Goal: Complete application form

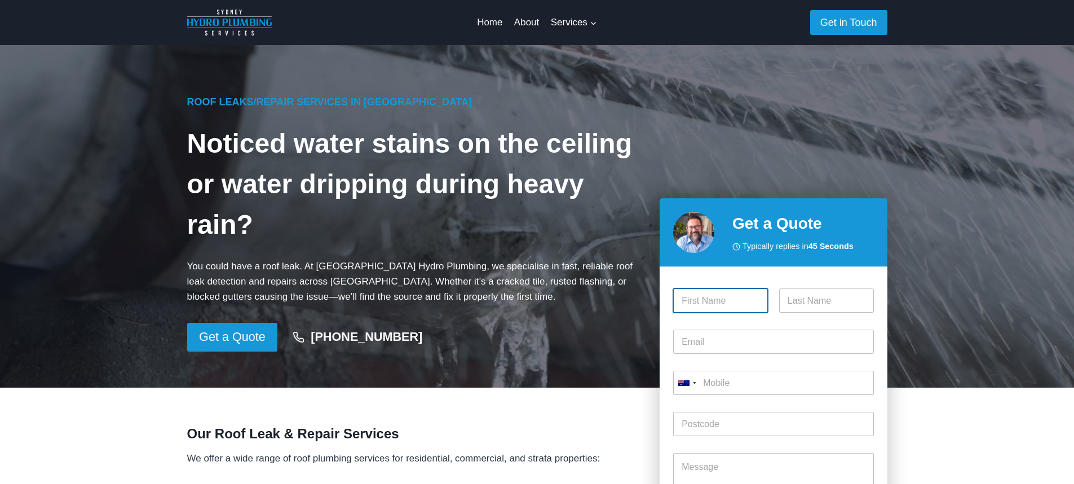
click at [712, 302] on input "First" at bounding box center [720, 301] width 95 height 24
type input "[PERSON_NAME]"
click at [814, 302] on input "Last" at bounding box center [826, 301] width 95 height 24
type input "[PERSON_NAME]"
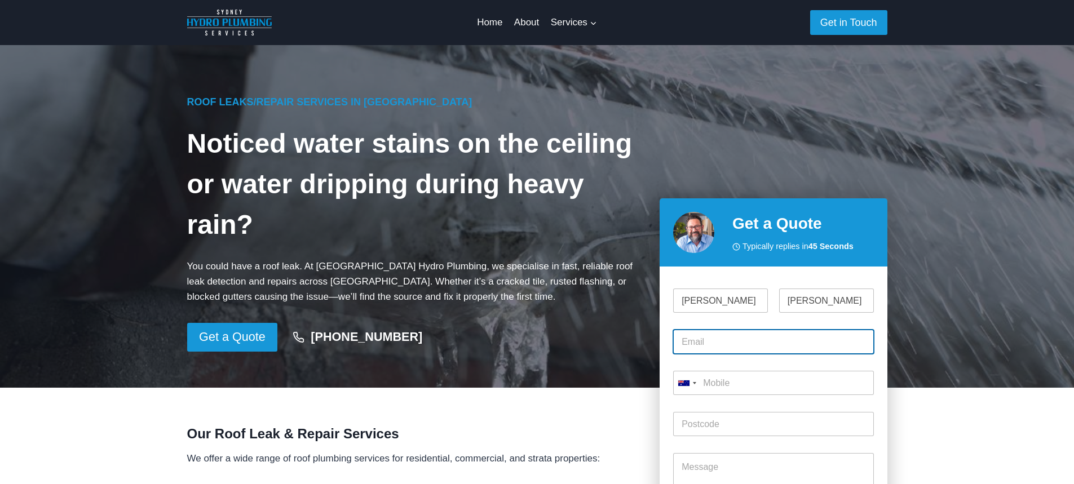
click at [693, 344] on input "Email *" at bounding box center [773, 342] width 200 height 24
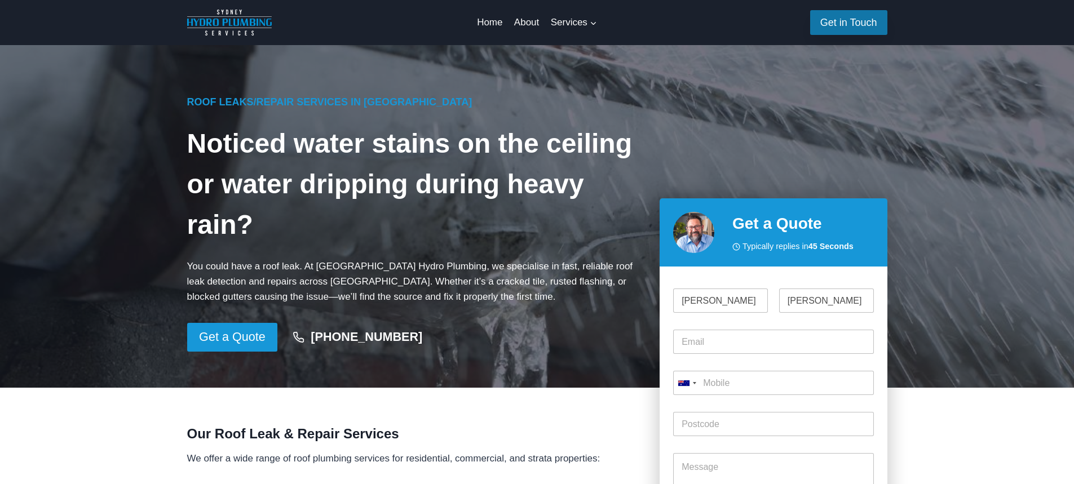
click at [846, 23] on link "Get in Touch" at bounding box center [848, 22] width 77 height 24
